Goal: Information Seeking & Learning: Check status

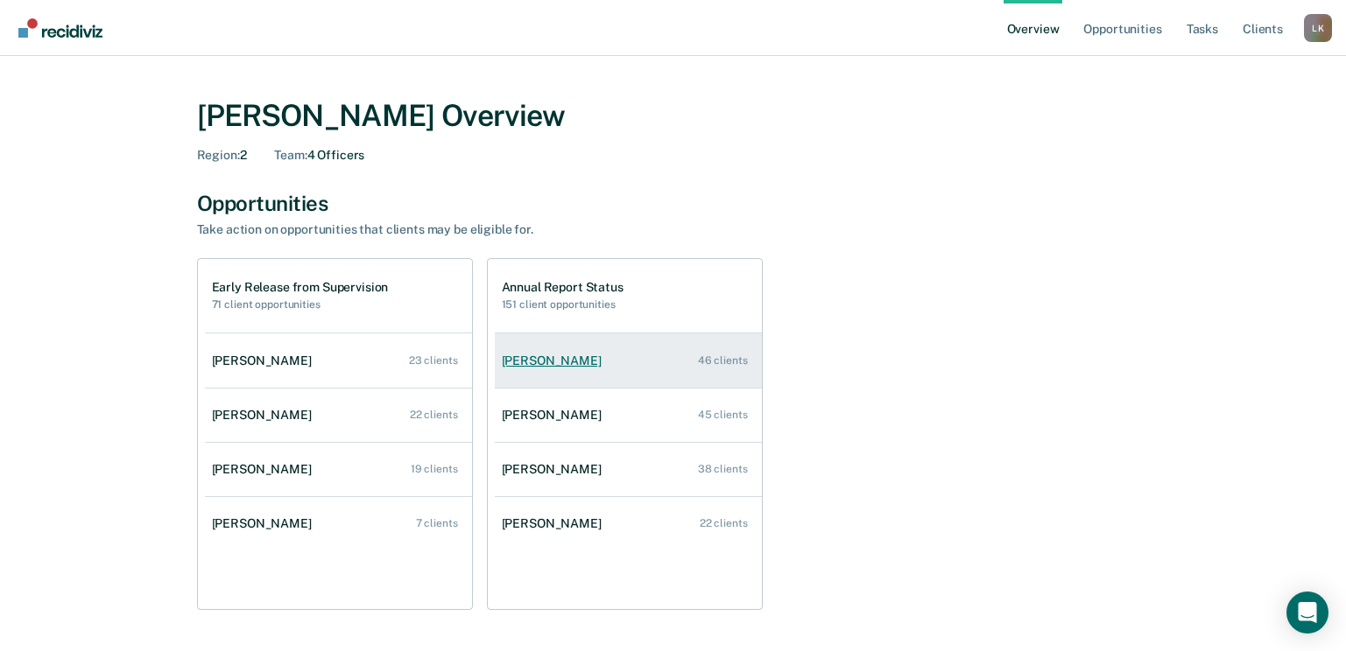
click at [581, 361] on div "[PERSON_NAME]" at bounding box center [555, 361] width 107 height 15
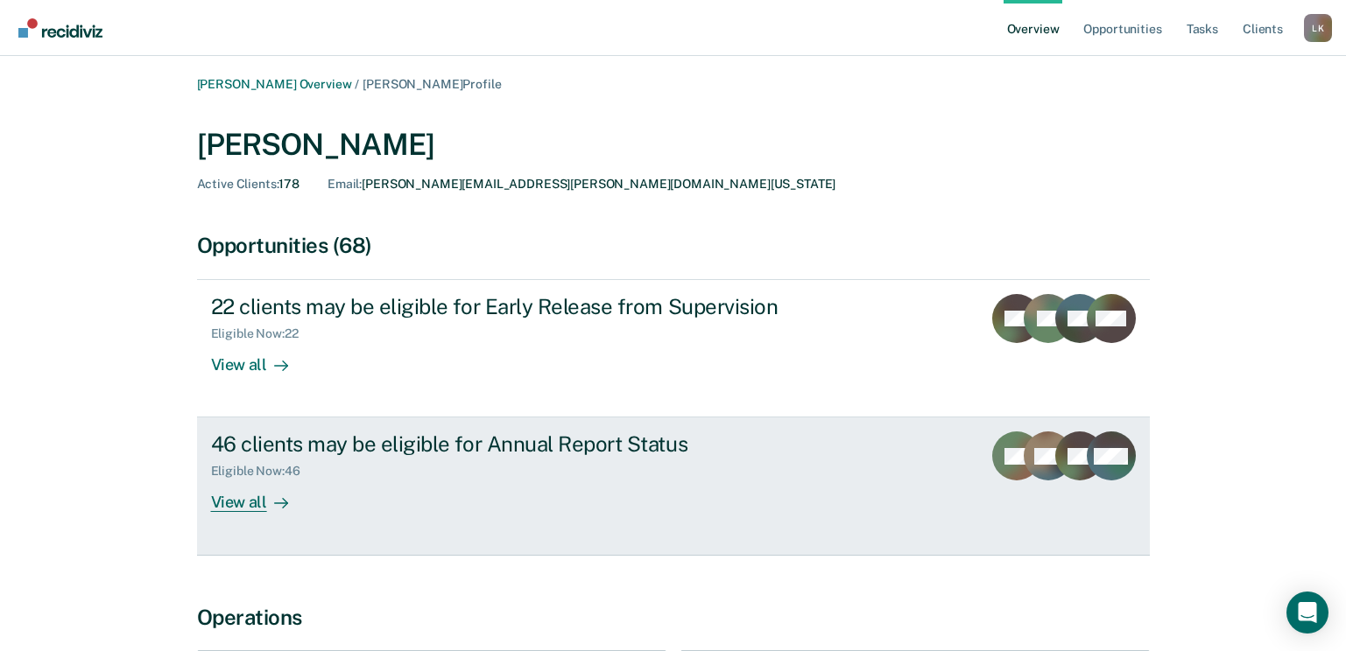
click at [254, 508] on div "View all" at bounding box center [260, 496] width 98 height 34
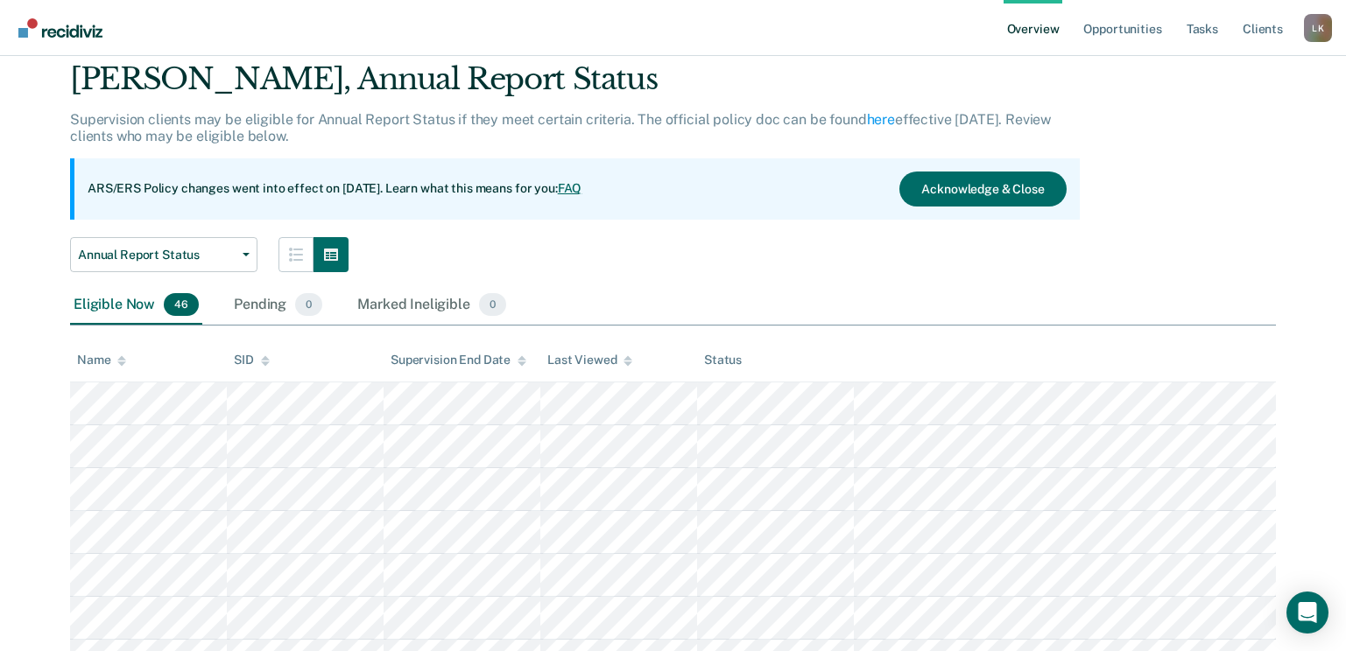
scroll to position [88, 0]
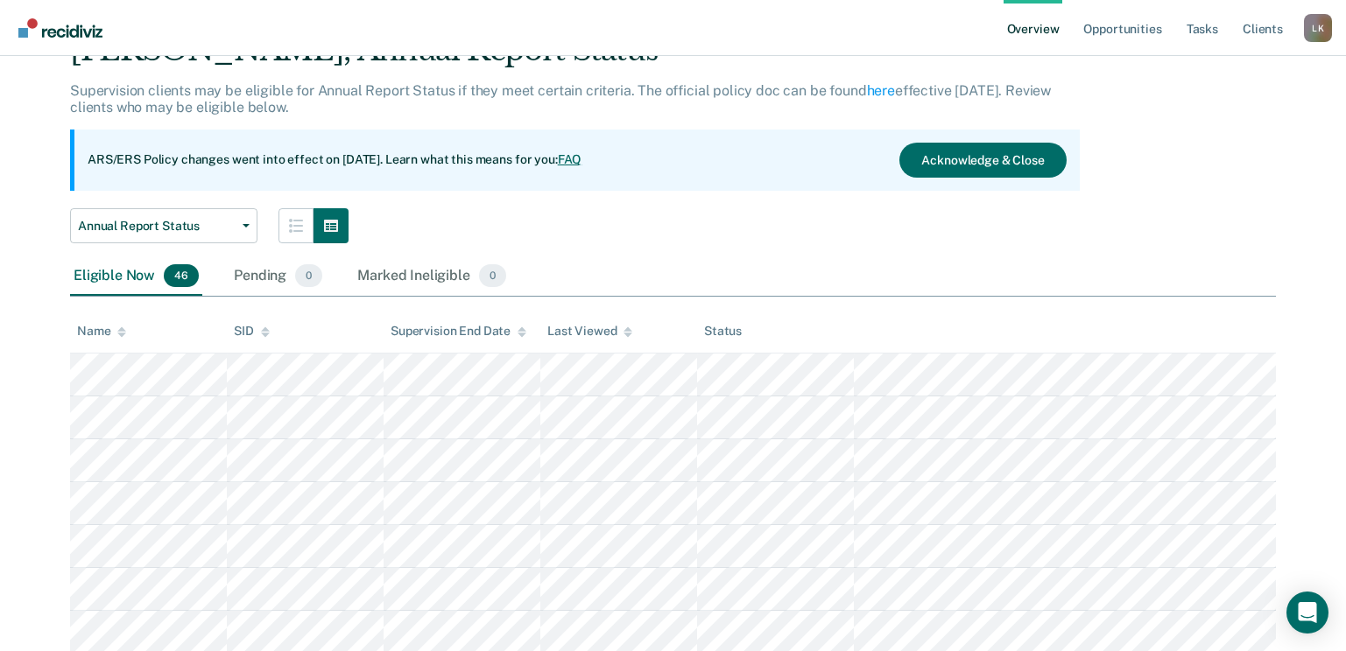
click at [125, 330] on icon at bounding box center [121, 332] width 9 height 11
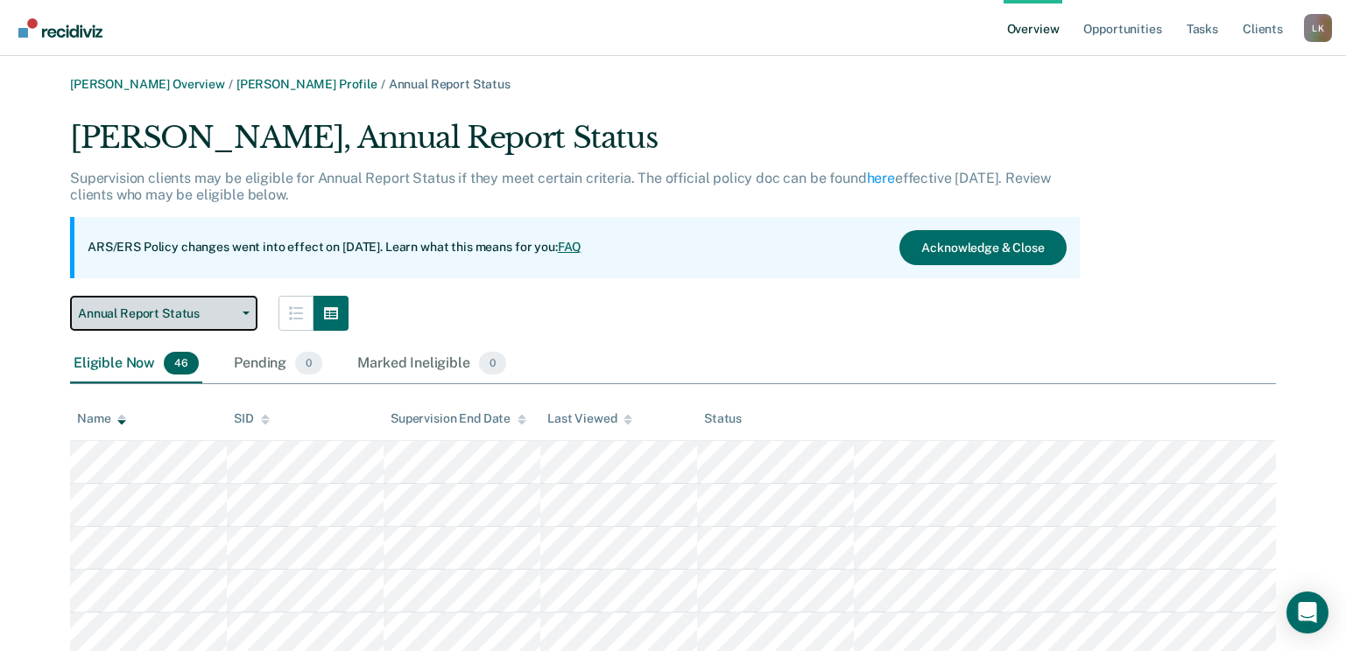
click at [247, 305] on button "Annual Report Status" at bounding box center [163, 313] width 187 height 35
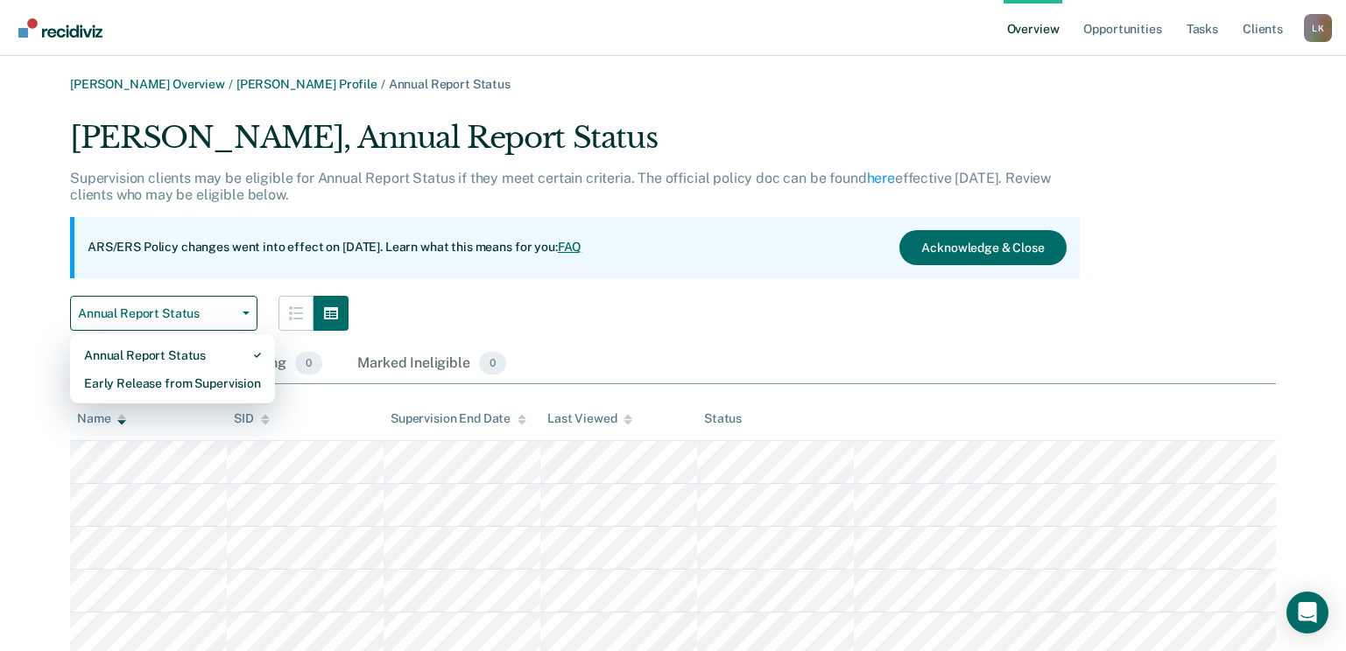
click at [290, 264] on div "ARS/ERS Policy changes went into effect on [DATE]. Learn what this means for yo…" at bounding box center [574, 247] width 1009 height 61
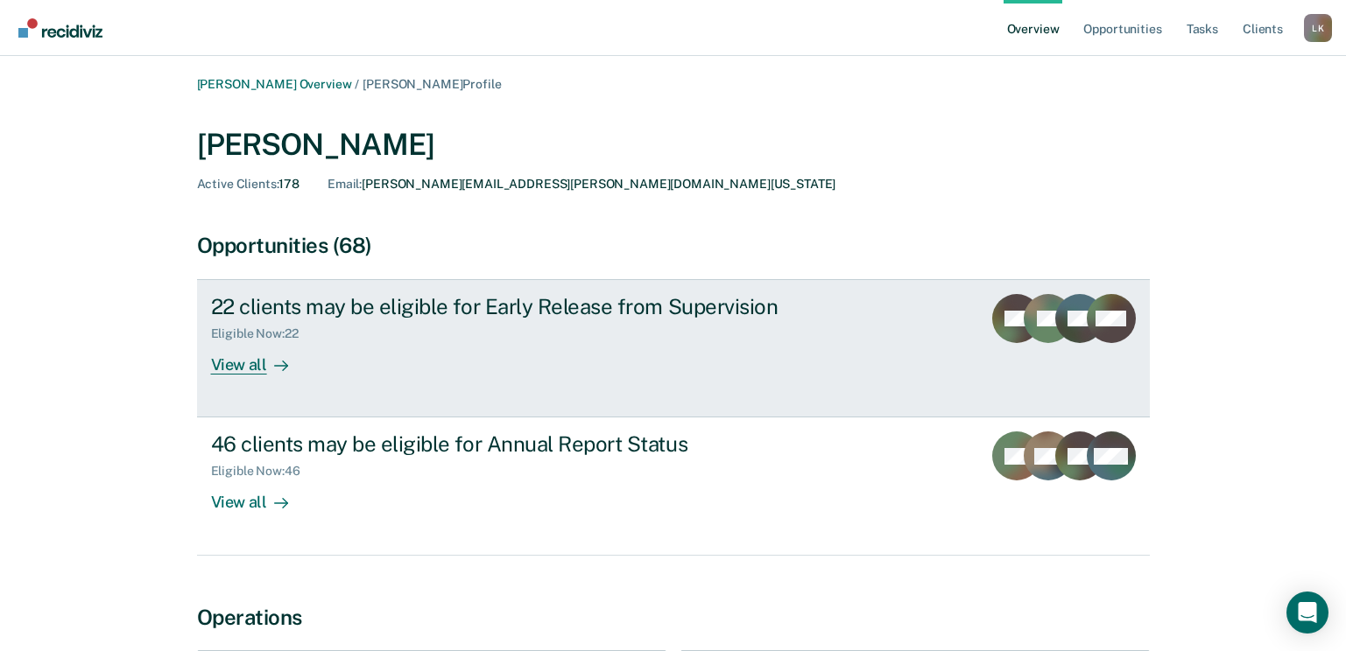
click at [258, 362] on div "View all" at bounding box center [260, 358] width 98 height 34
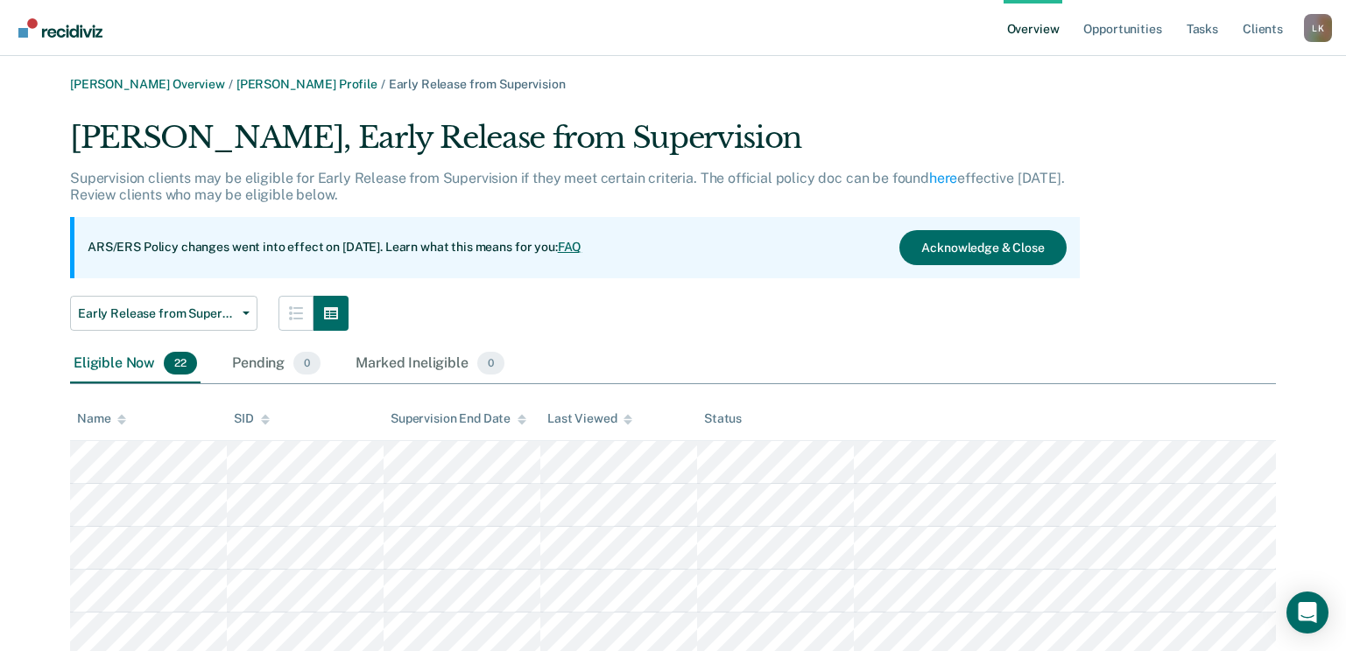
click at [118, 420] on icon at bounding box center [121, 419] width 9 height 11
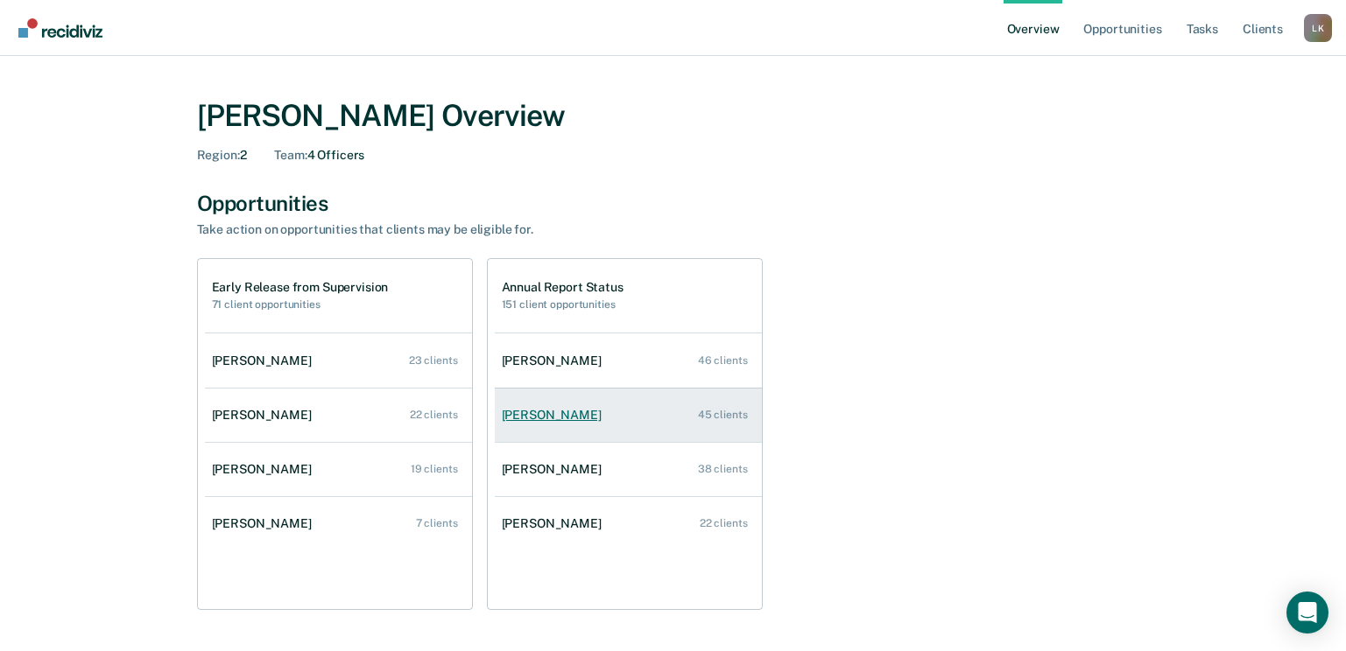
click at [559, 416] on div "[PERSON_NAME]" at bounding box center [555, 415] width 107 height 15
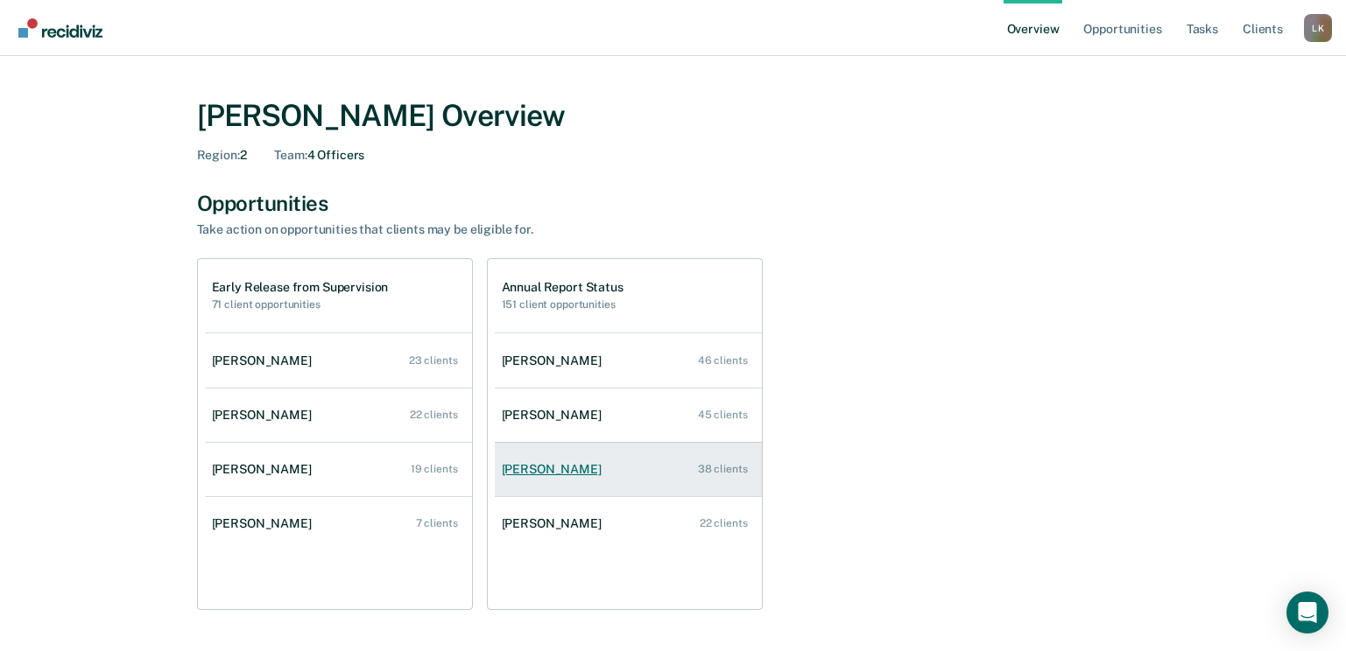
click at [519, 460] on link "[PERSON_NAME] 38 clients" at bounding box center [628, 470] width 267 height 50
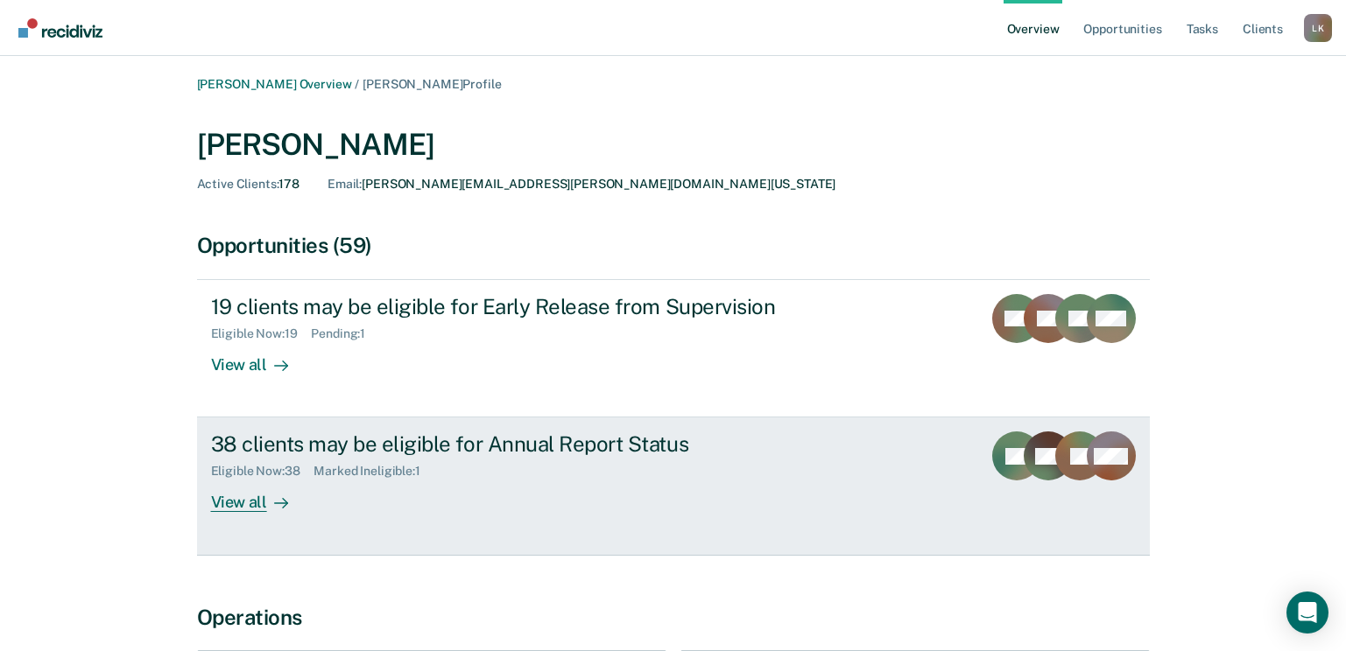
click at [262, 496] on div "View all" at bounding box center [260, 496] width 98 height 34
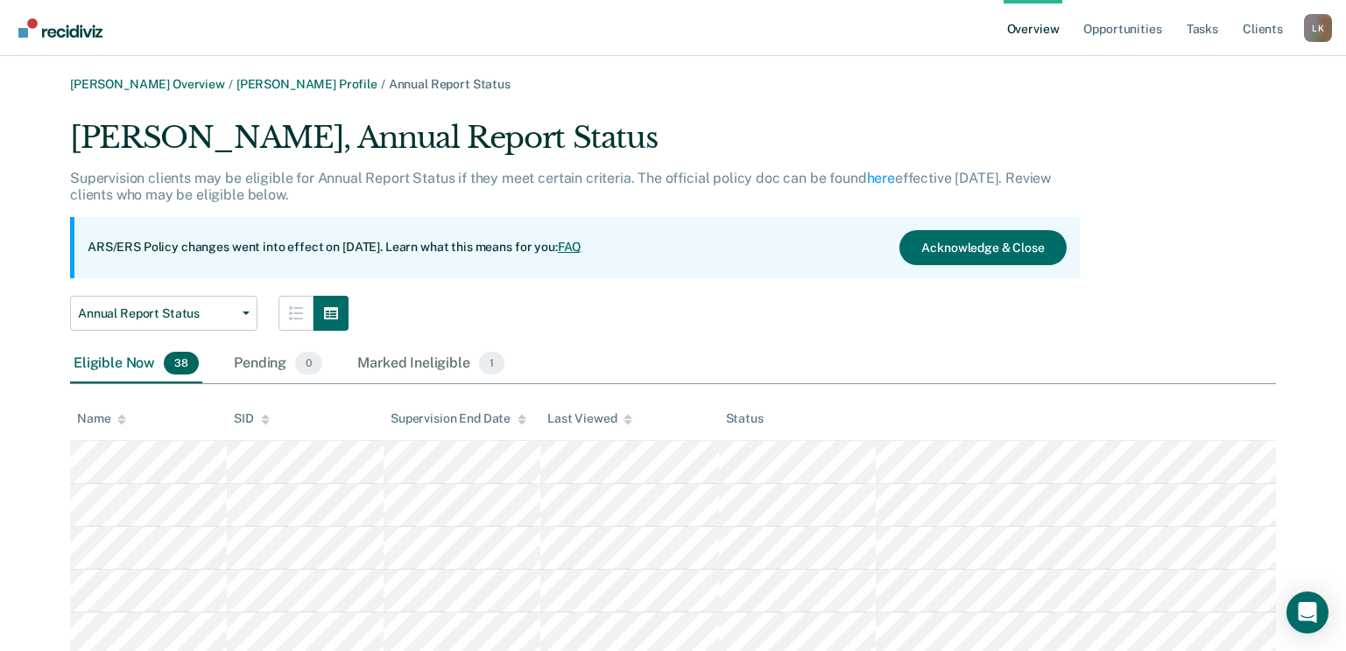
click at [124, 414] on icon at bounding box center [121, 419] width 9 height 11
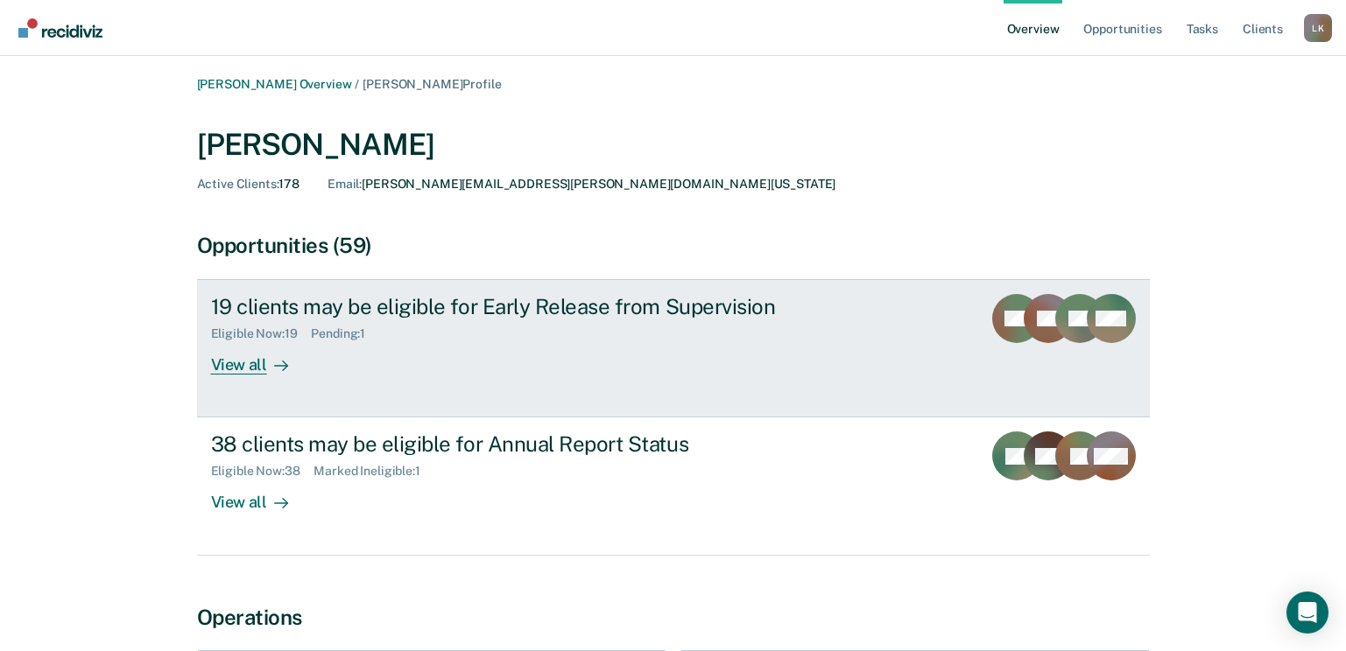
click at [256, 364] on div "View all" at bounding box center [260, 358] width 98 height 34
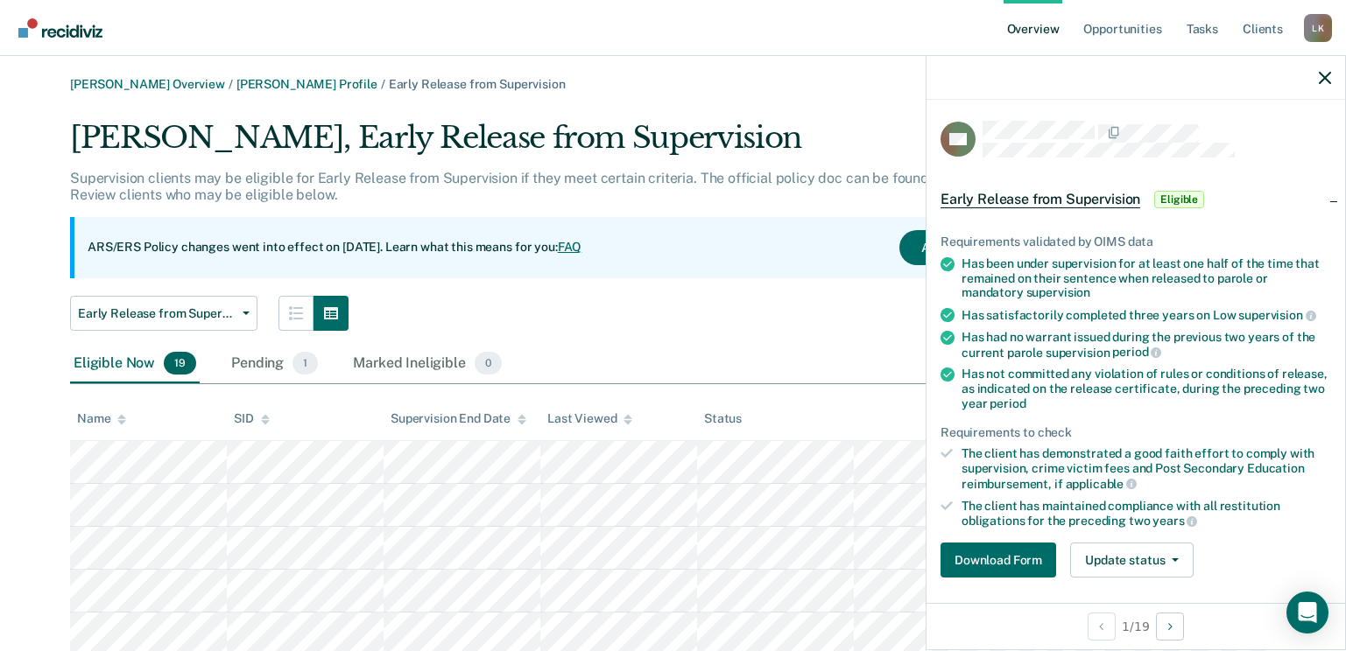
click at [1332, 78] on div at bounding box center [1135, 78] width 418 height 44
click at [106, 423] on div "Name" at bounding box center [101, 418] width 49 height 15
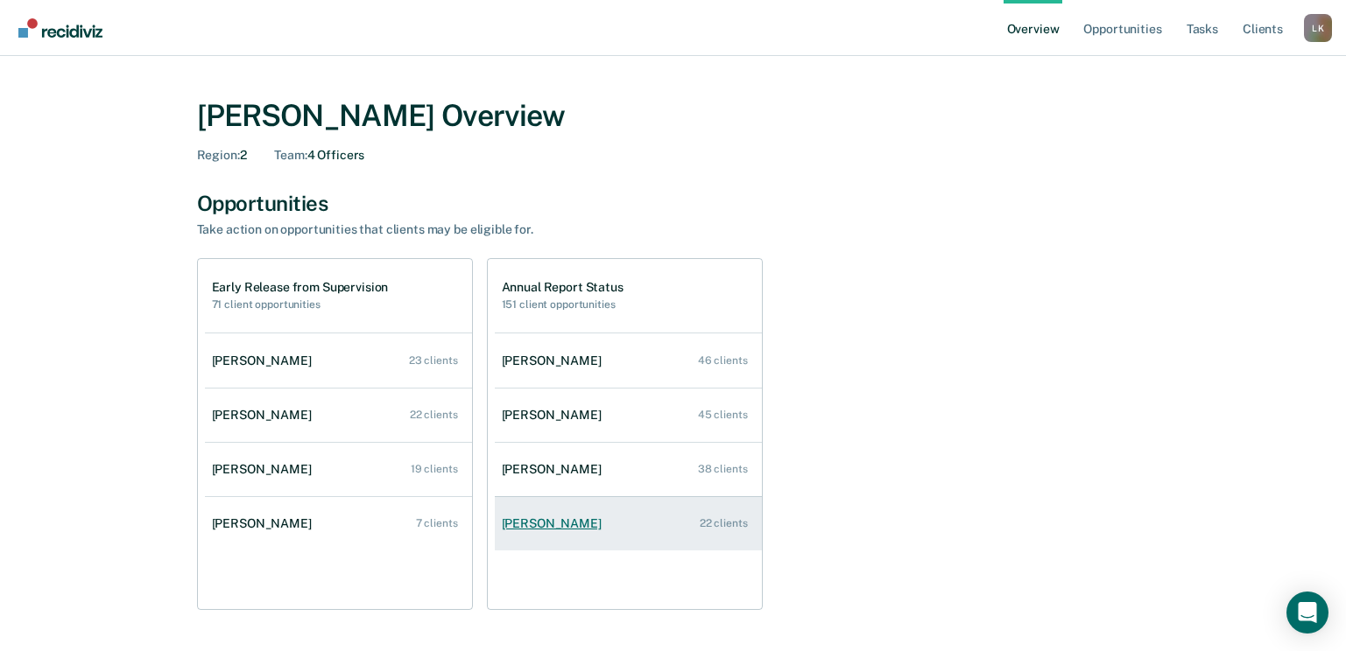
click at [522, 528] on div "[PERSON_NAME]" at bounding box center [555, 524] width 107 height 15
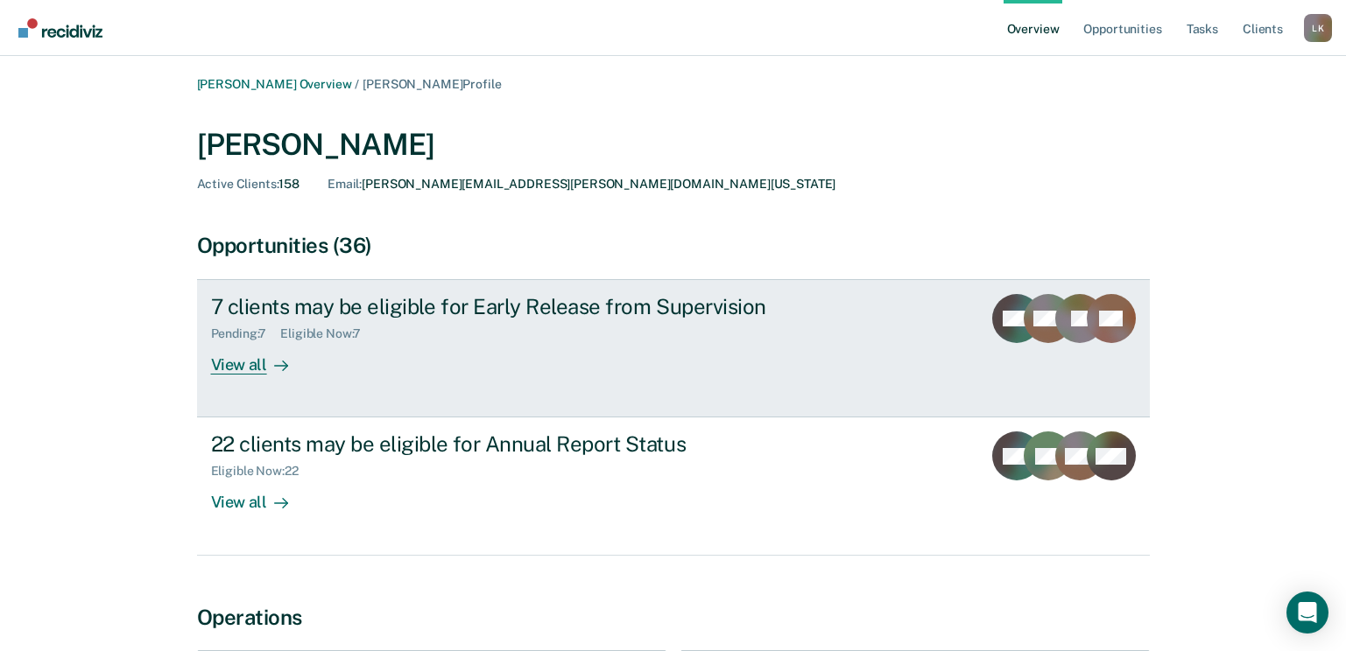
click at [249, 361] on div "View all" at bounding box center [260, 358] width 98 height 34
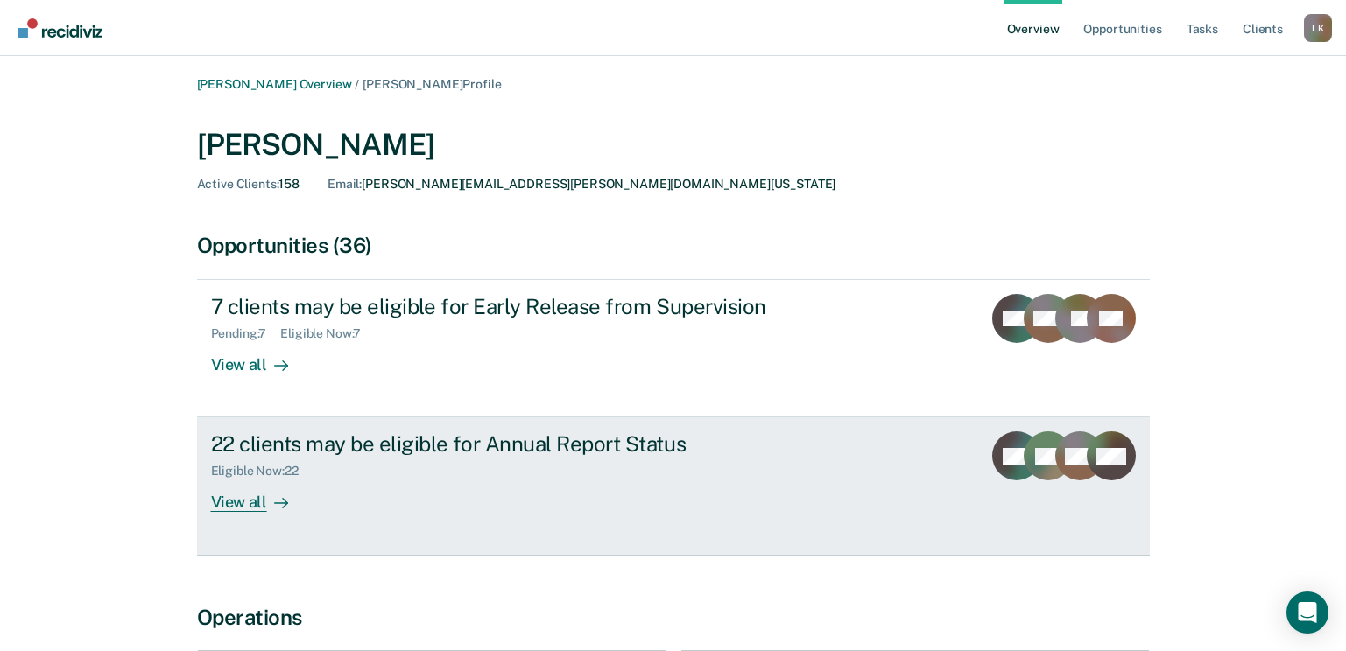
click at [243, 497] on div "View all" at bounding box center [260, 496] width 98 height 34
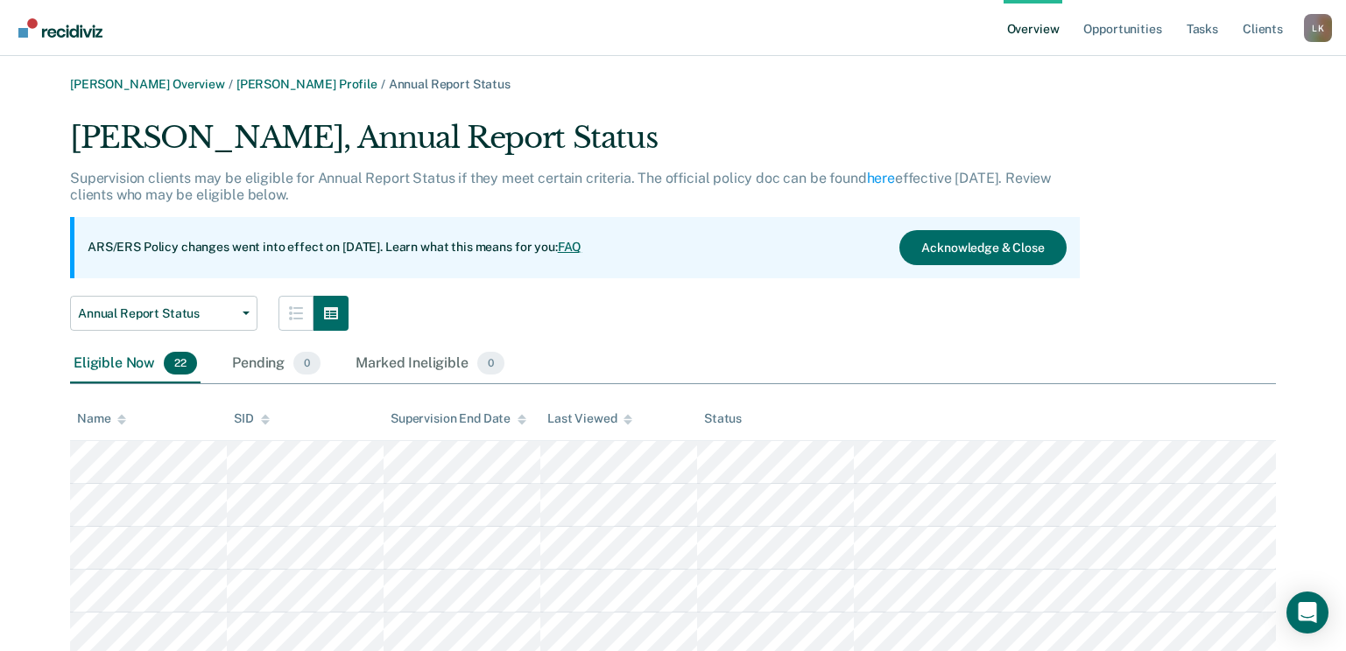
click at [117, 419] on icon at bounding box center [121, 419] width 9 height 11
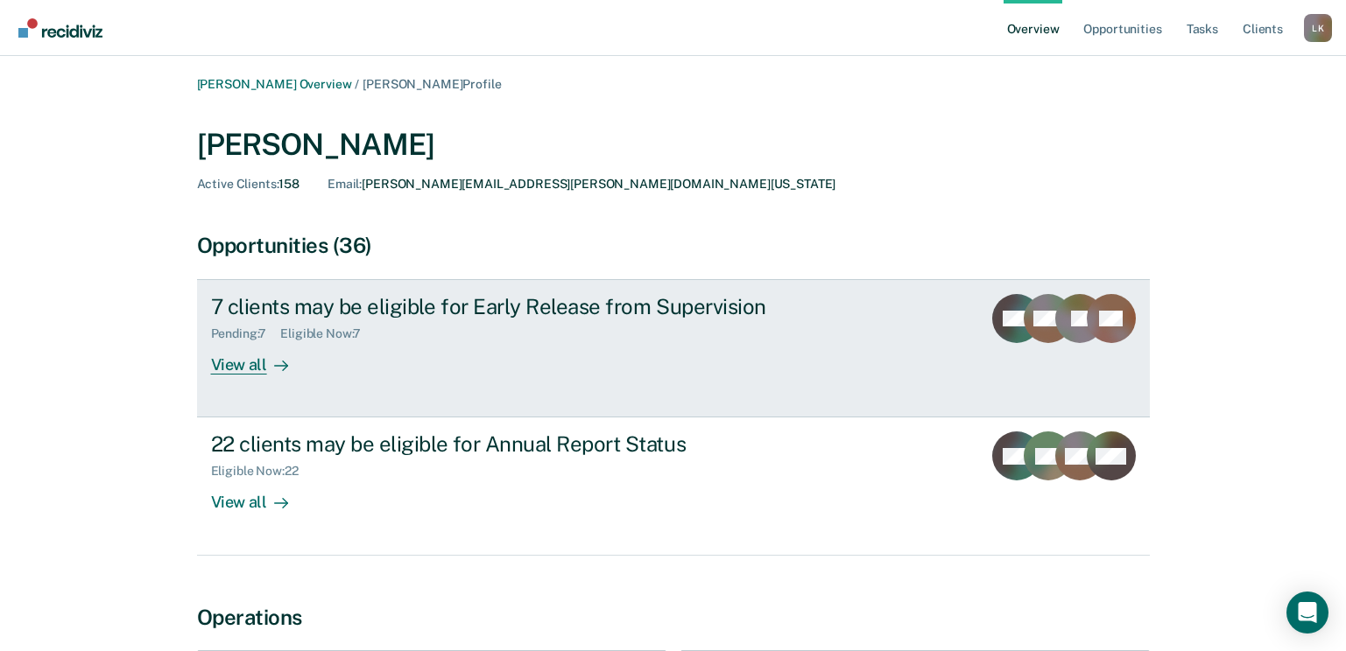
click at [263, 372] on div "View all" at bounding box center [260, 358] width 98 height 34
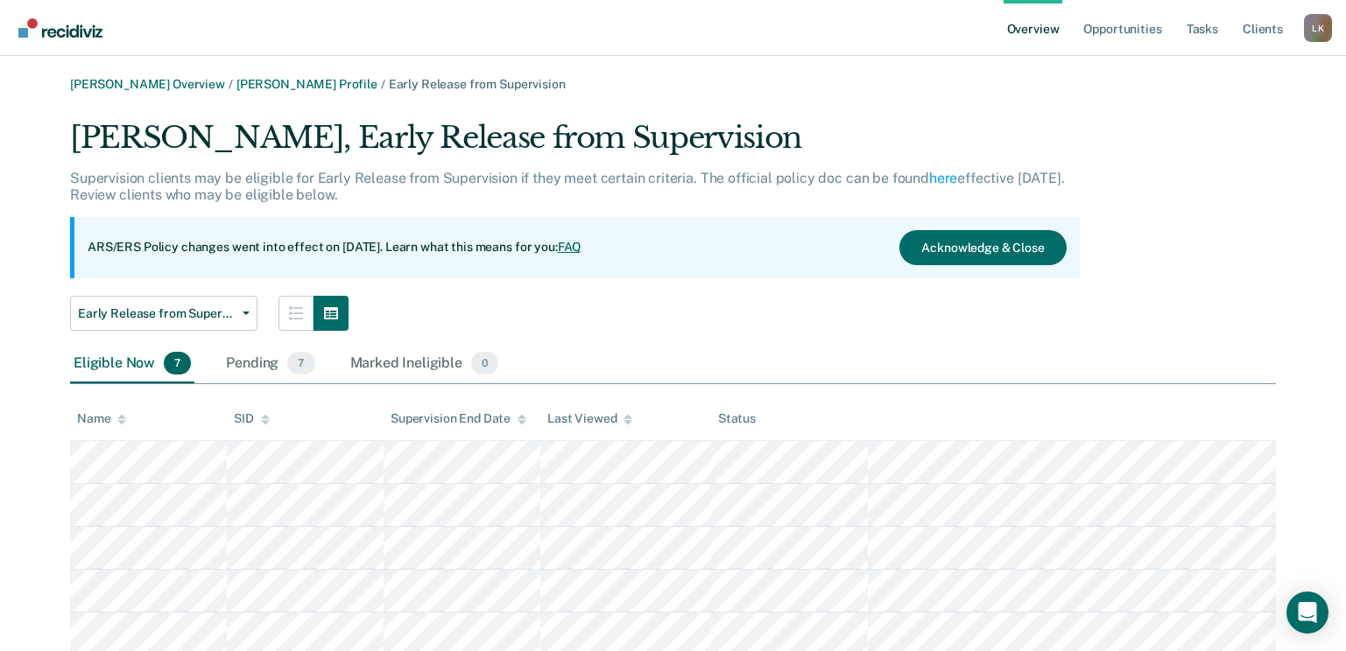
click at [127, 418] on th "Name" at bounding box center [148, 419] width 157 height 43
click at [118, 418] on icon at bounding box center [121, 417] width 9 height 4
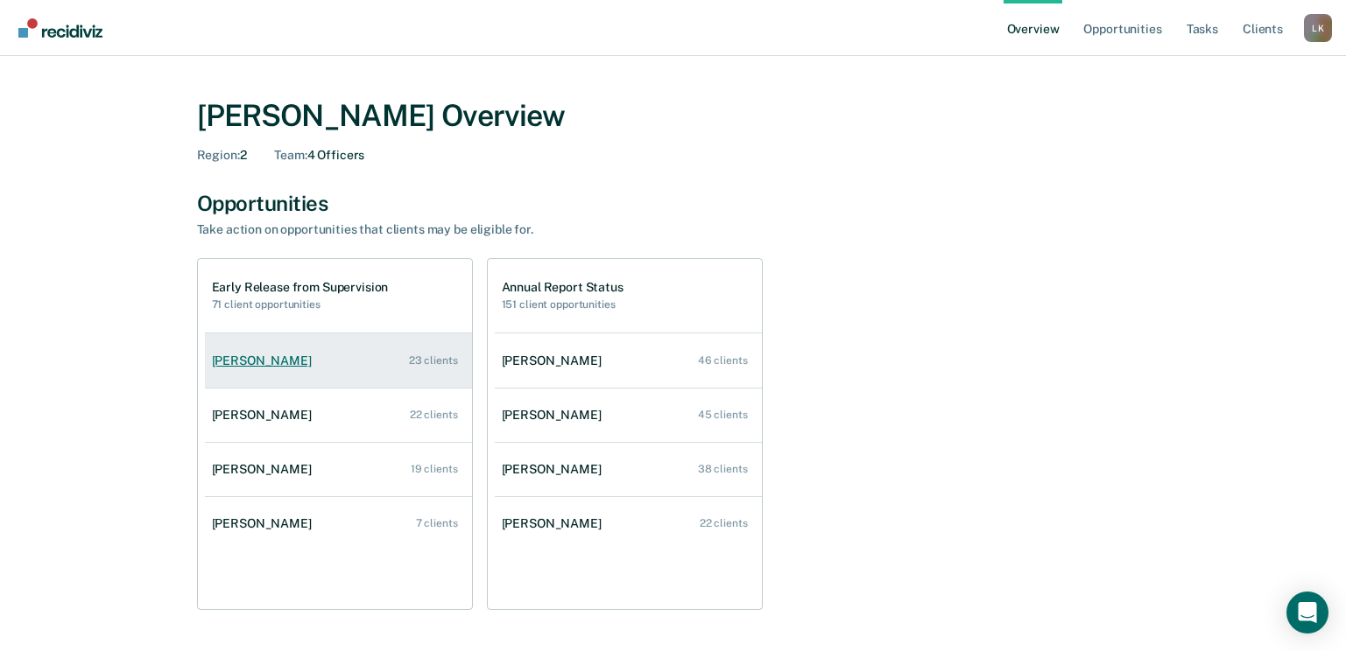
click at [254, 354] on div "[PERSON_NAME]" at bounding box center [265, 361] width 107 height 15
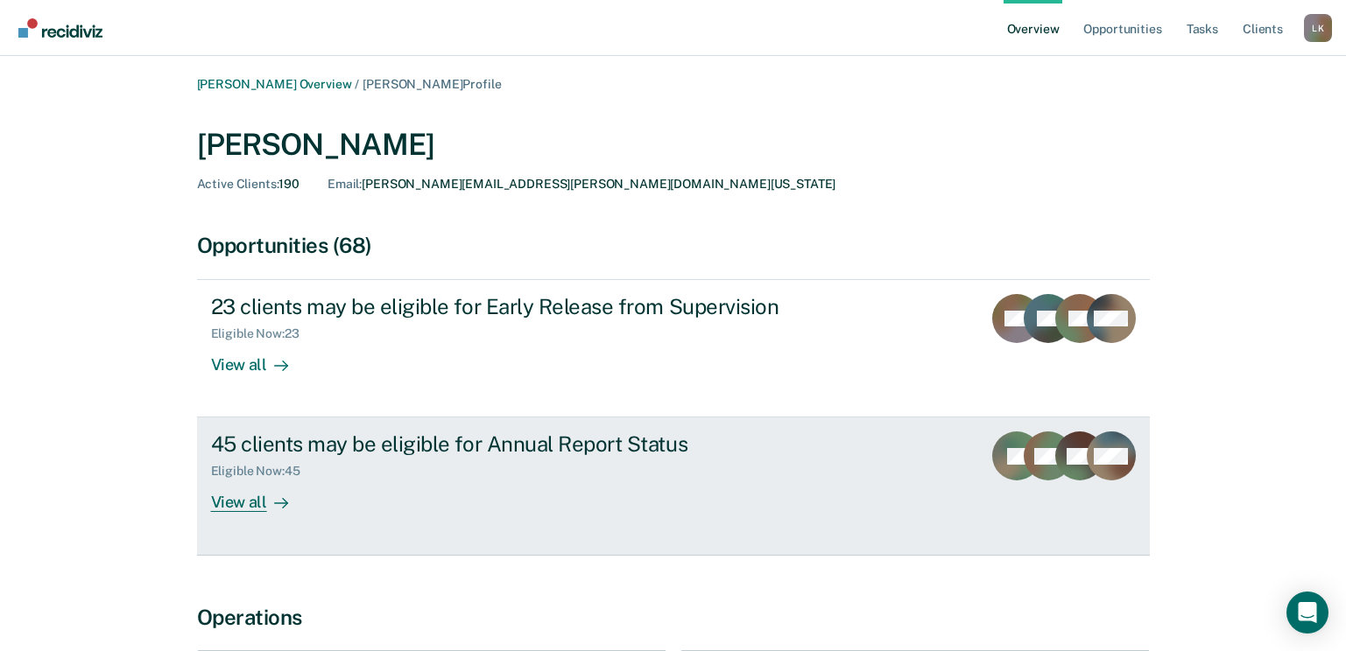
click at [260, 496] on div "View all" at bounding box center [260, 496] width 98 height 34
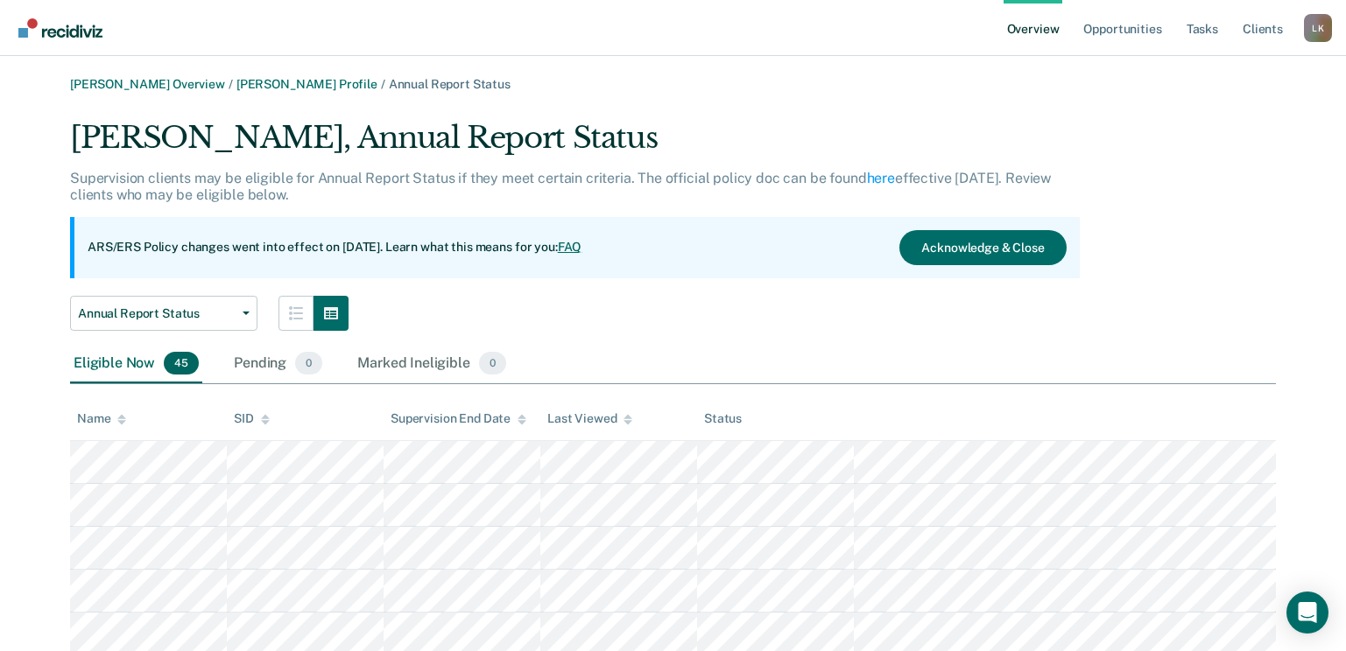
click at [116, 417] on div "Name" at bounding box center [101, 418] width 49 height 15
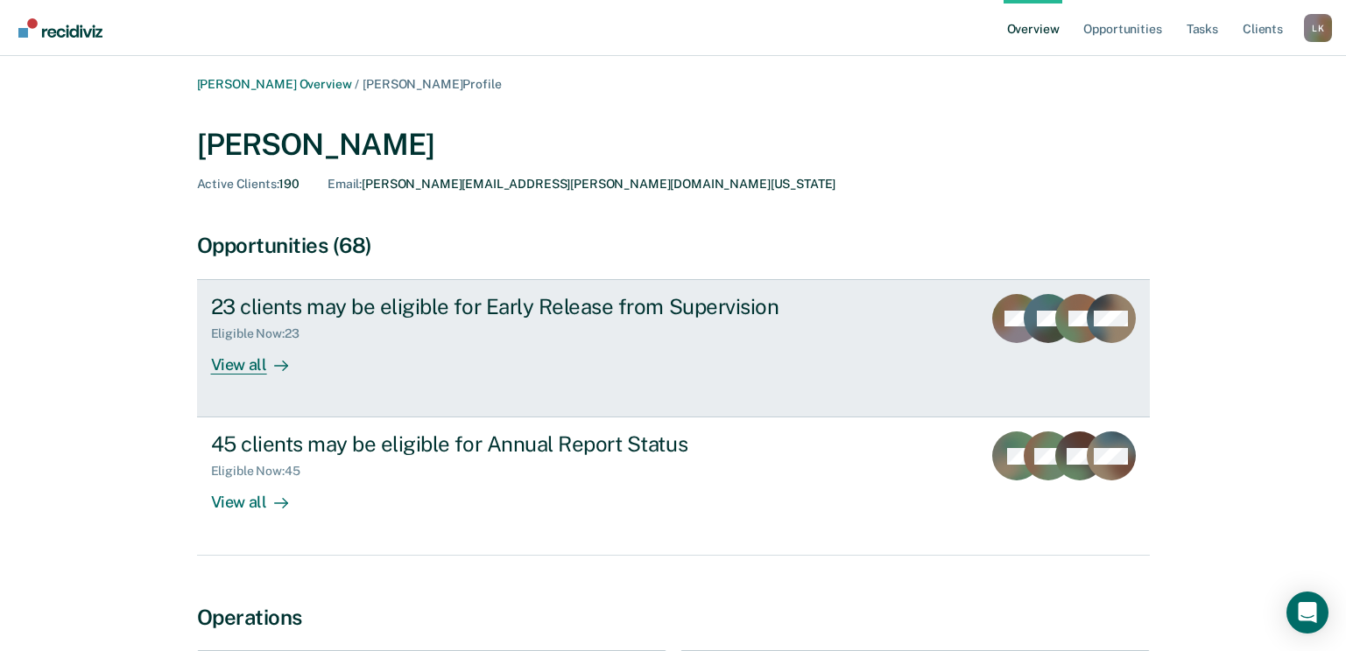
click at [236, 355] on div "View all" at bounding box center [260, 358] width 98 height 34
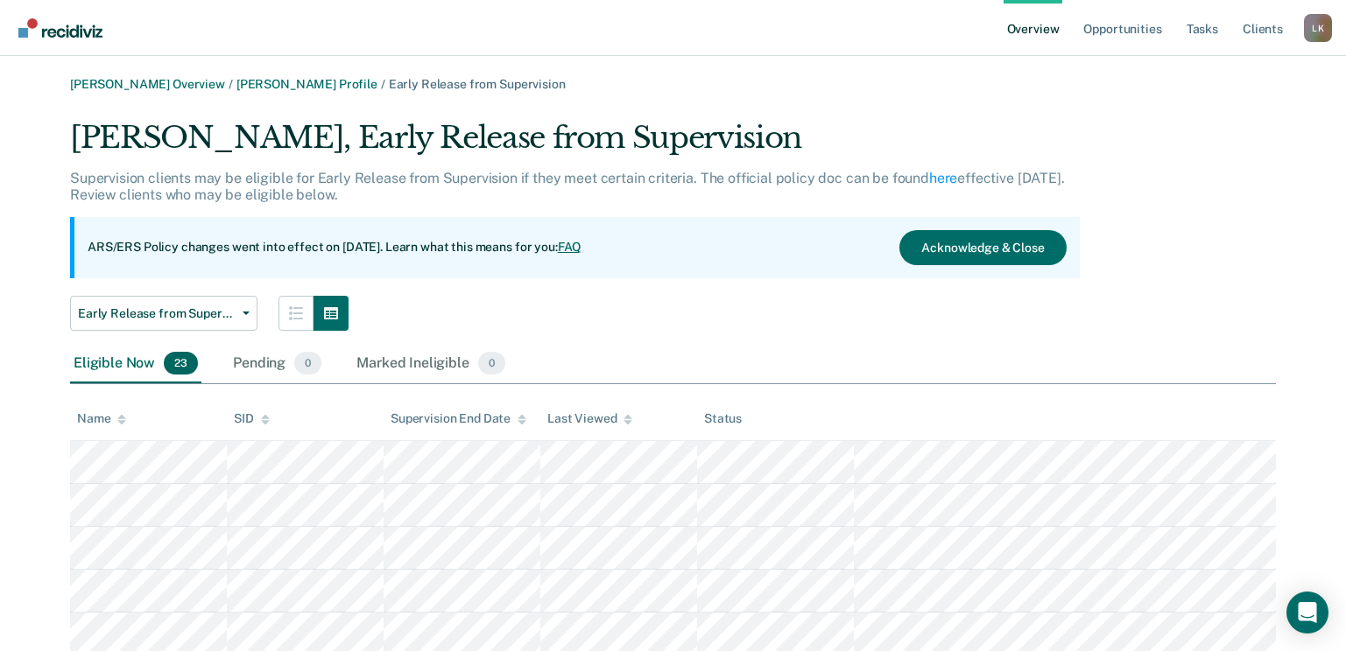
click at [118, 422] on icon at bounding box center [121, 419] width 9 height 11
